Goal: Transaction & Acquisition: Download file/media

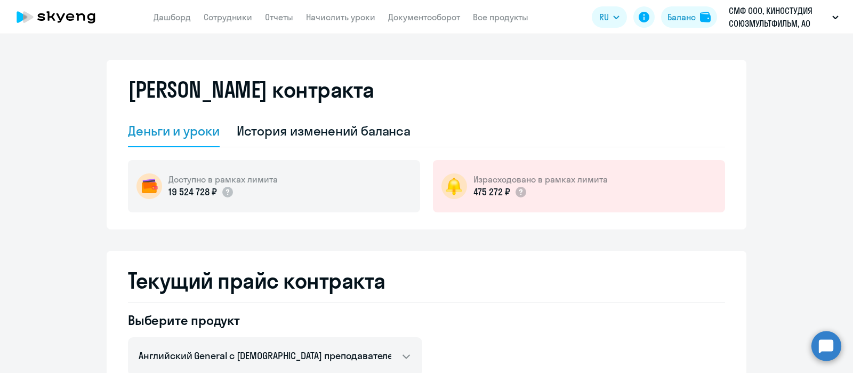
select select "english_adult_not_native_speaker"
click at [275, 18] on link "Отчеты" at bounding box center [279, 17] width 28 height 11
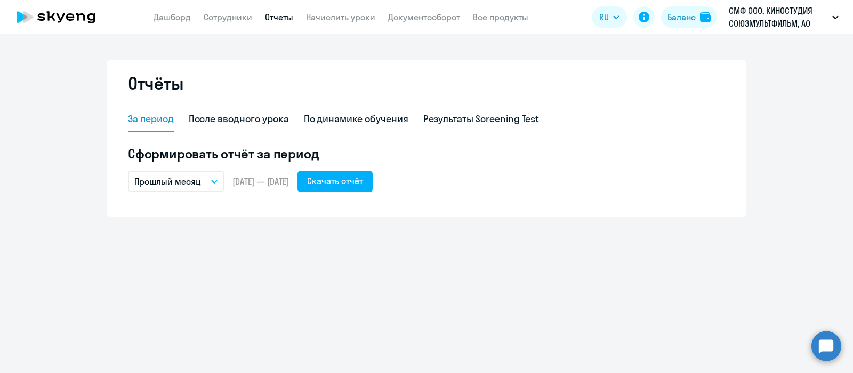
click at [210, 181] on button "Прошлый месяц" at bounding box center [176, 181] width 96 height 20
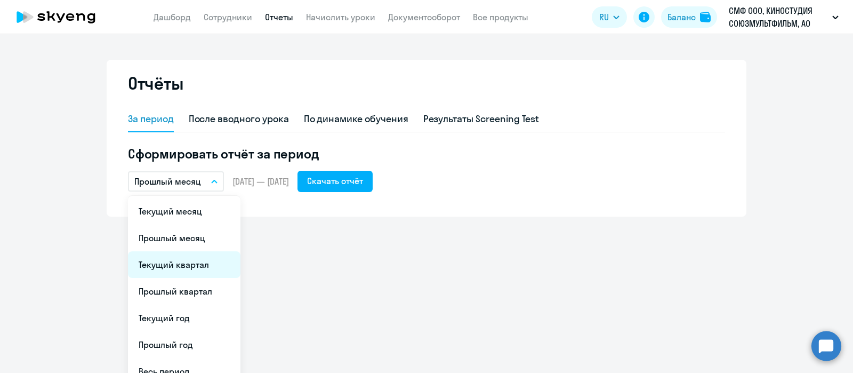
click at [189, 253] on li "Текущий квартал" at bounding box center [184, 264] width 113 height 27
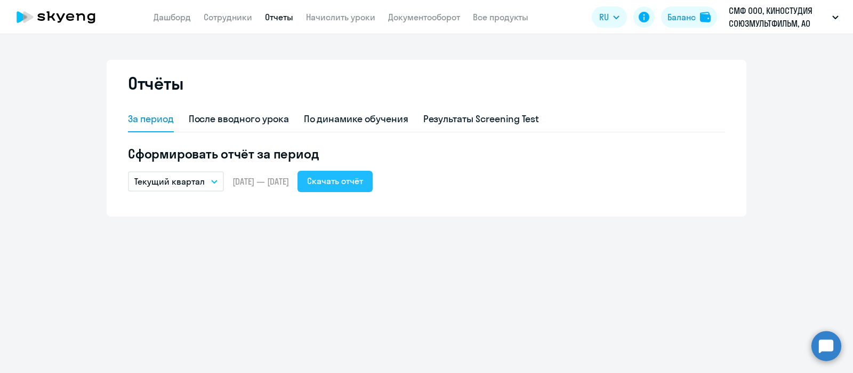
click at [352, 176] on div "Скачать отчёт" at bounding box center [335, 180] width 56 height 13
